Goal: Task Accomplishment & Management: Use online tool/utility

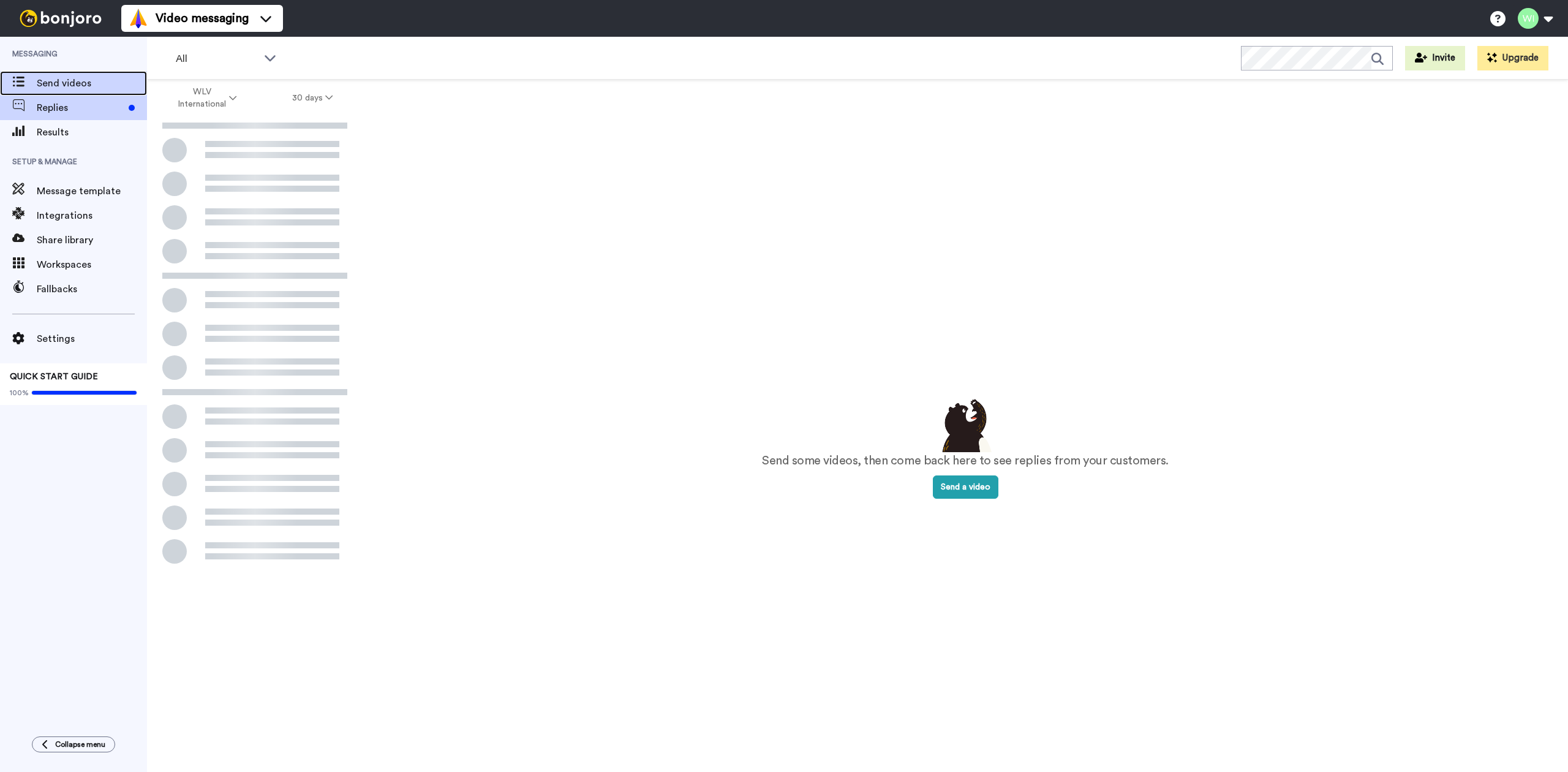
click at [92, 85] on span "Send videos" at bounding box center [92, 84] width 110 height 15
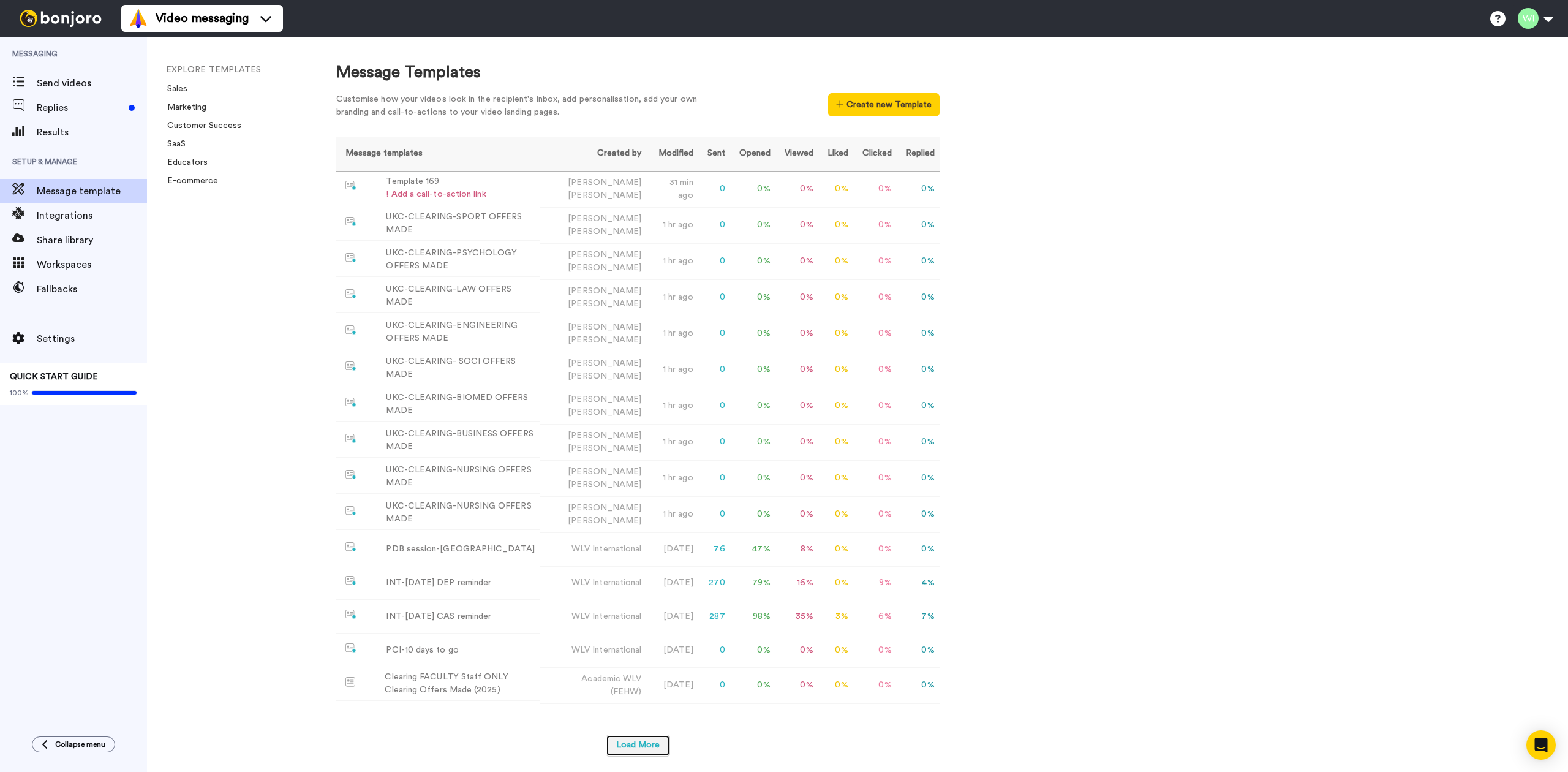
click at [640, 735] on button "Load More" at bounding box center [638, 746] width 64 height 22
